Goal: Find specific page/section: Find specific page/section

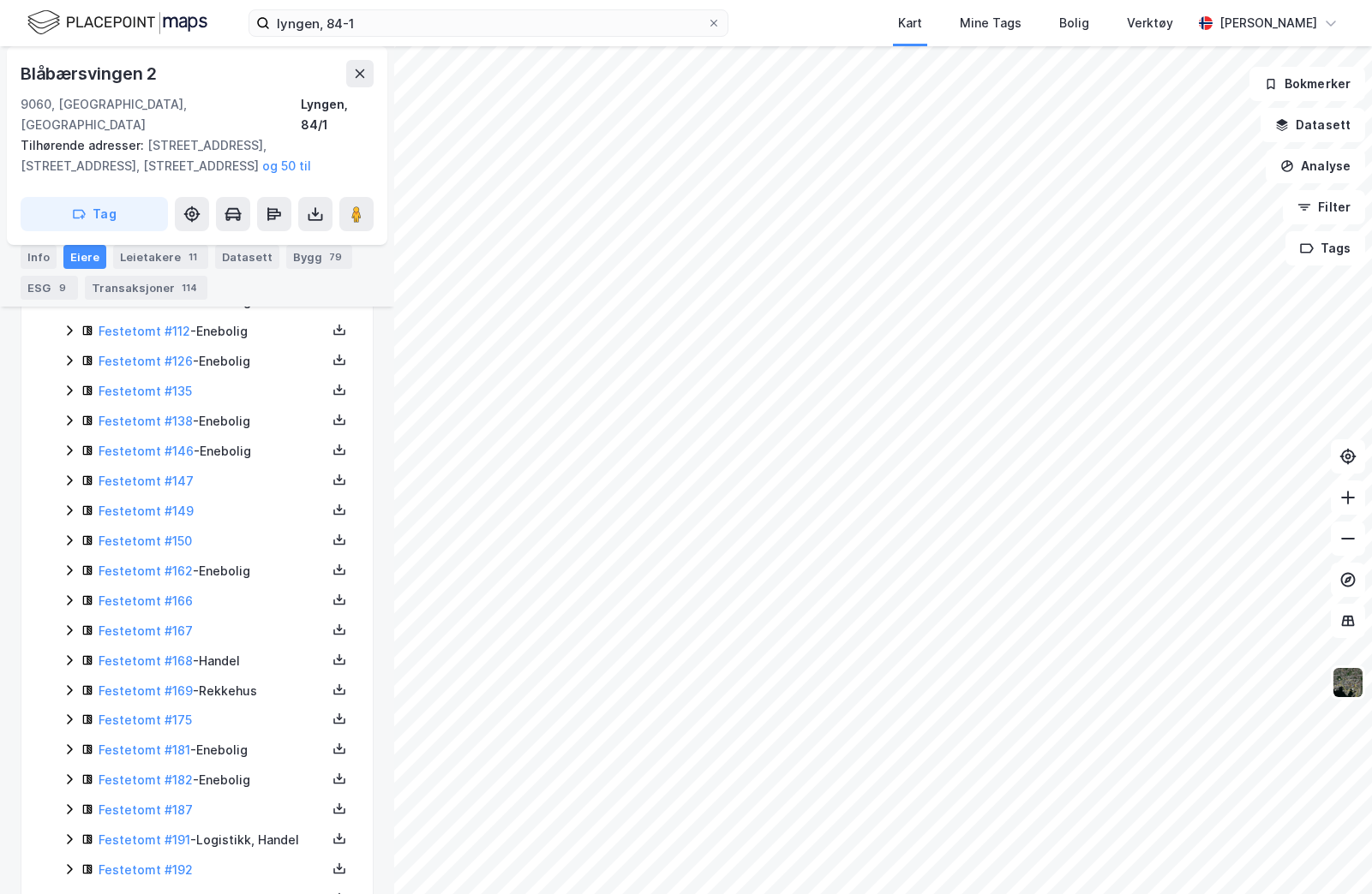
scroll to position [1309, 0]
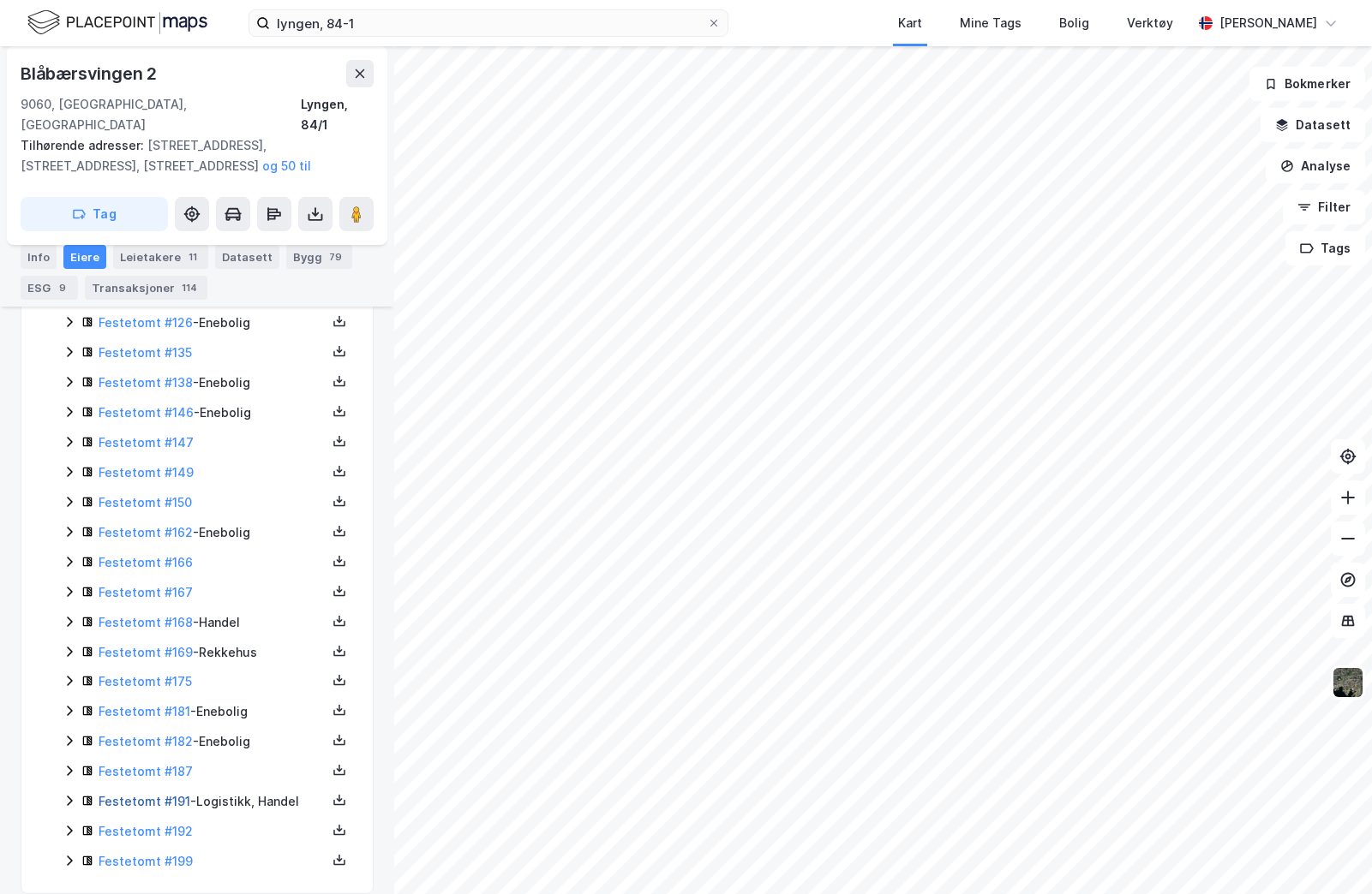
click at [148, 794] on link "Festetomt #191" at bounding box center [144, 801] width 92 height 15
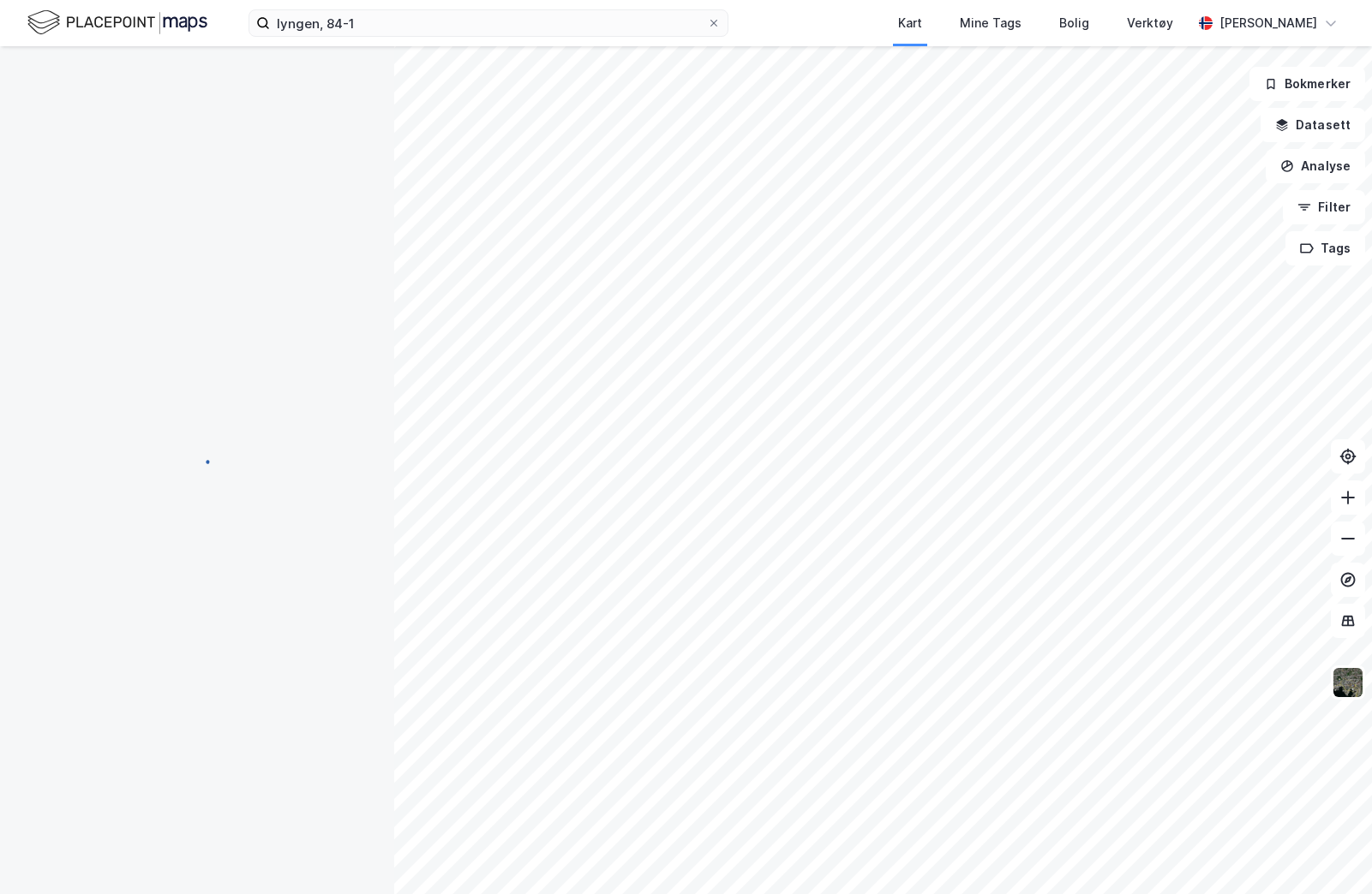
scroll to position [55, 0]
